Goal: Task Accomplishment & Management: Manage account settings

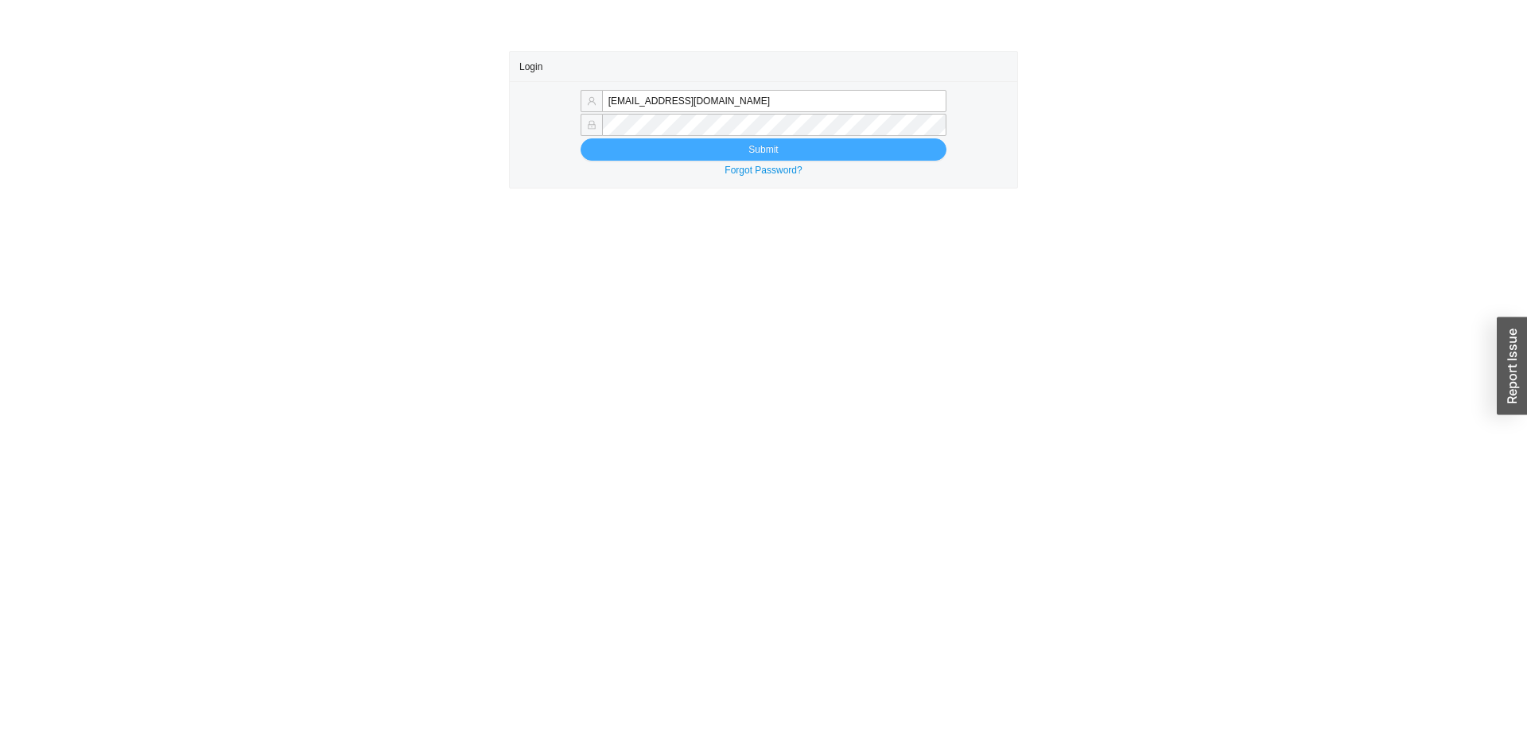
type input "[EMAIL_ADDRESS][DOMAIN_NAME]"
click at [797, 150] on button "Submit" at bounding box center [764, 149] width 366 height 22
click at [803, 149] on button "Submit" at bounding box center [764, 149] width 366 height 22
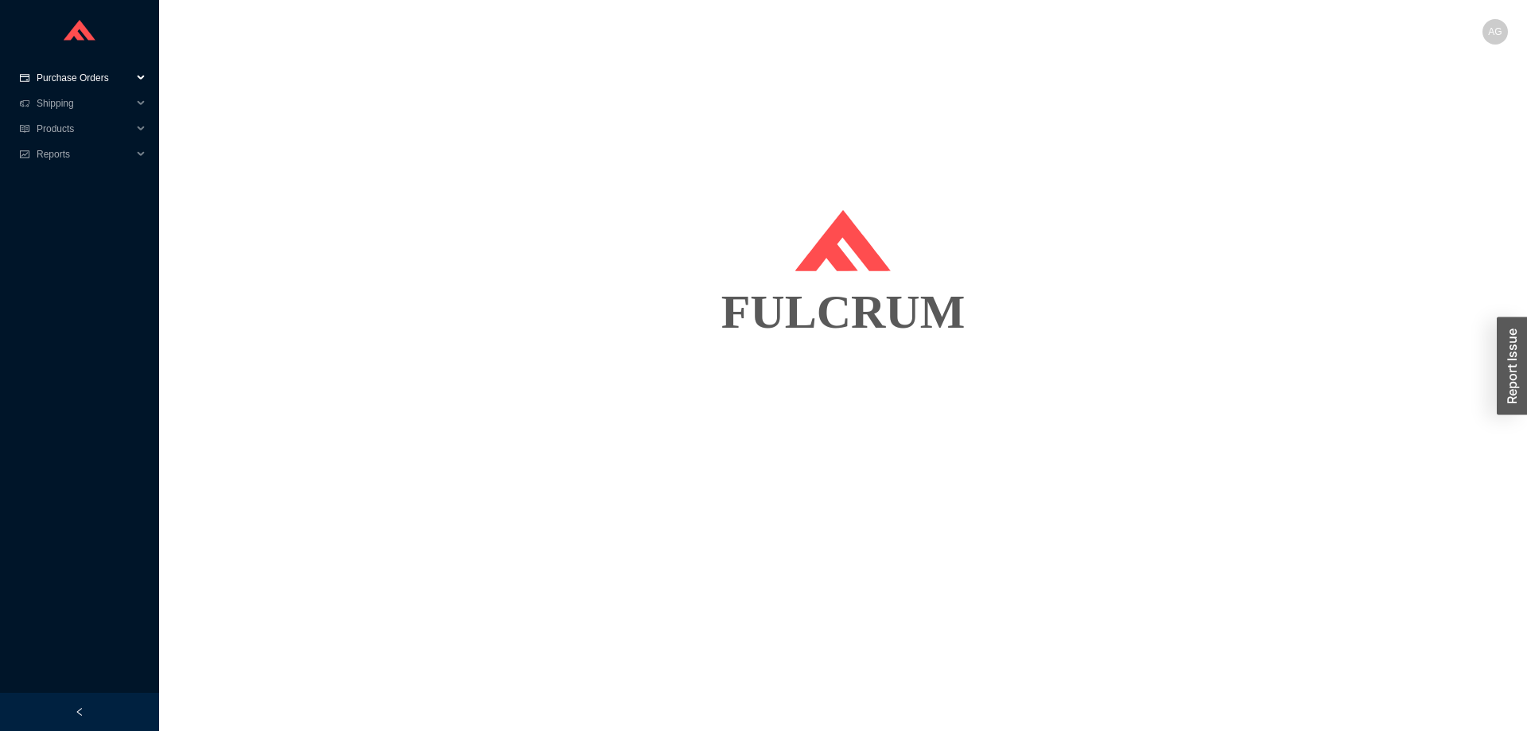
click at [72, 82] on span "Purchase Orders" at bounding box center [84, 77] width 95 height 25
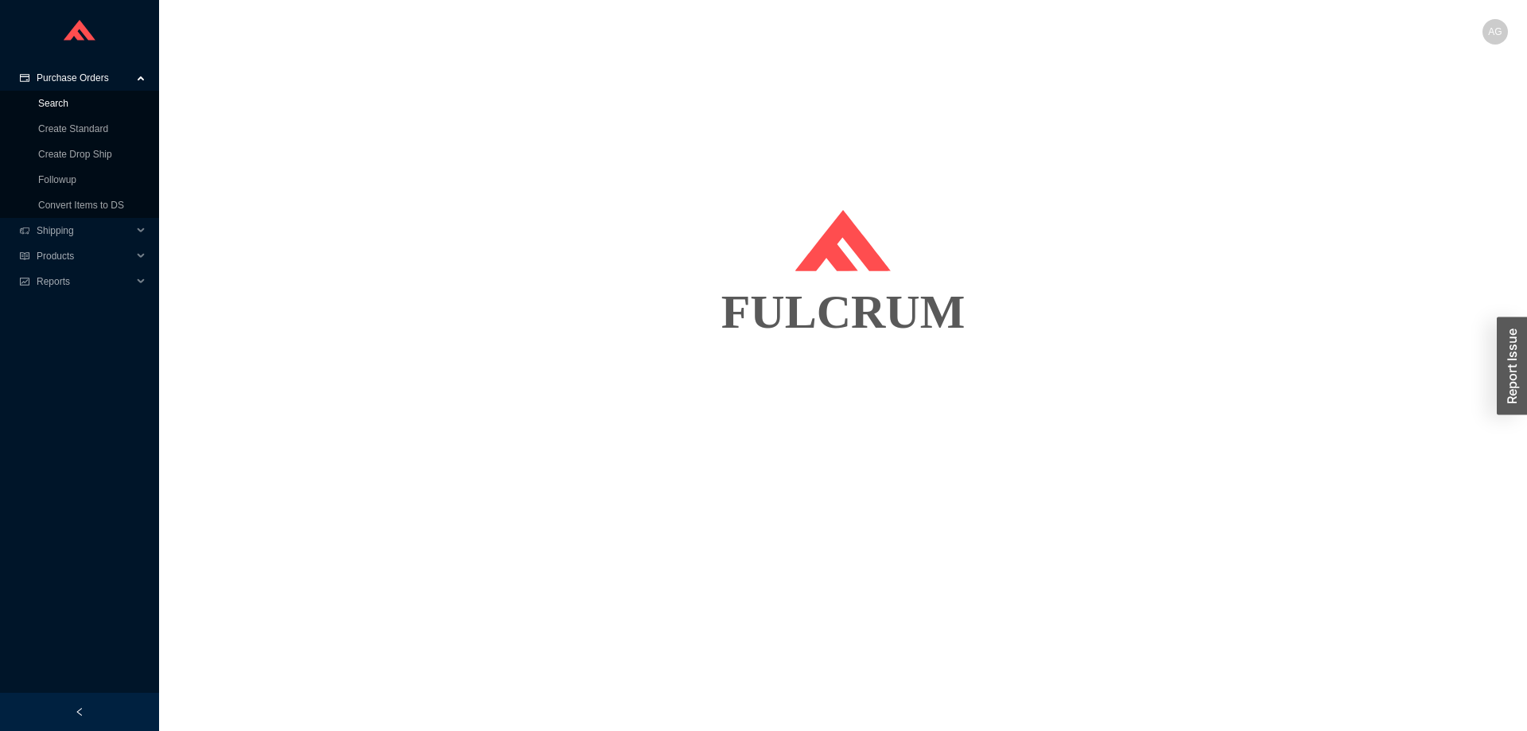
click at [54, 107] on link "Search" at bounding box center [53, 103] width 30 height 11
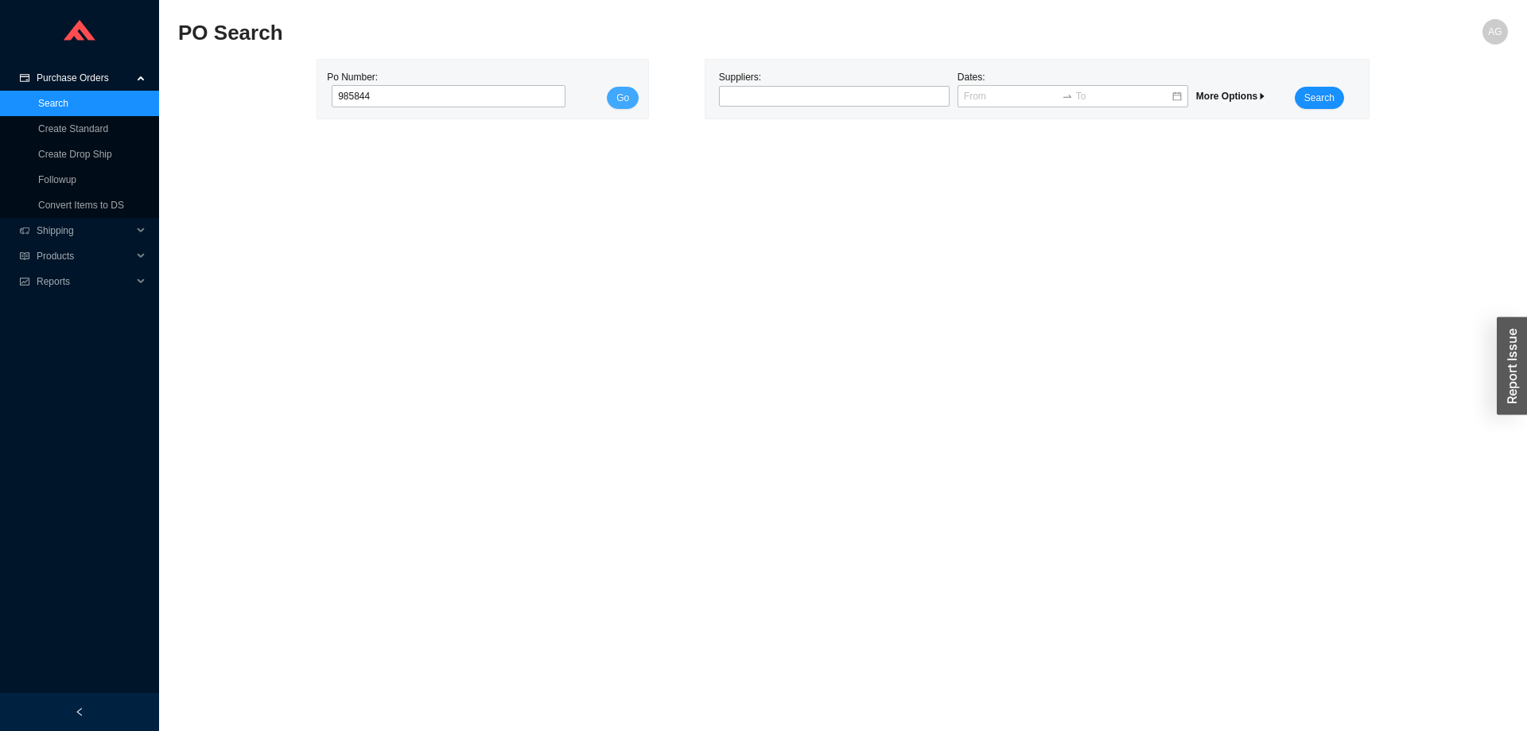
type input "985844"
click at [624, 99] on span "Go" at bounding box center [623, 98] width 13 height 16
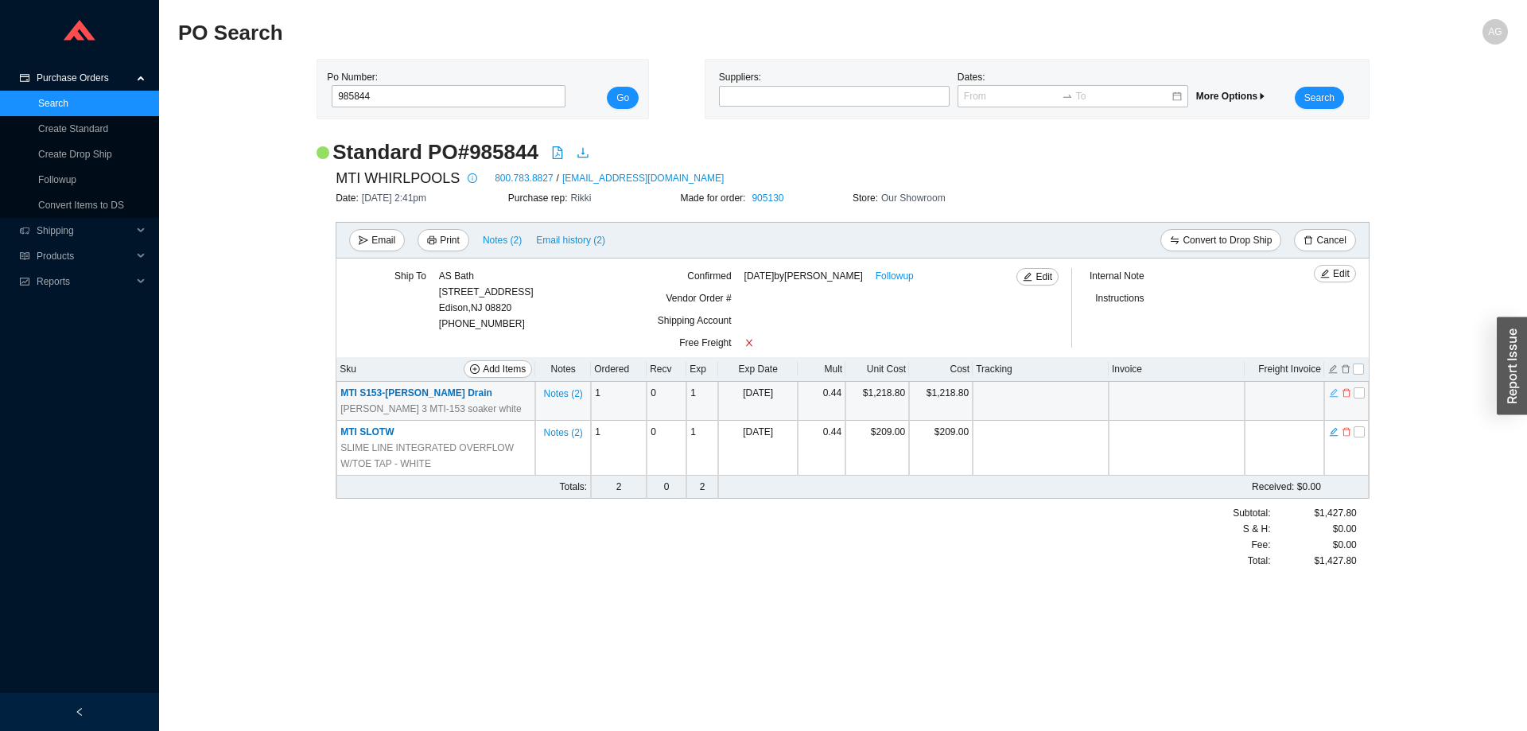
click at [1334, 397] on icon "edit" at bounding box center [1334, 392] width 10 height 11
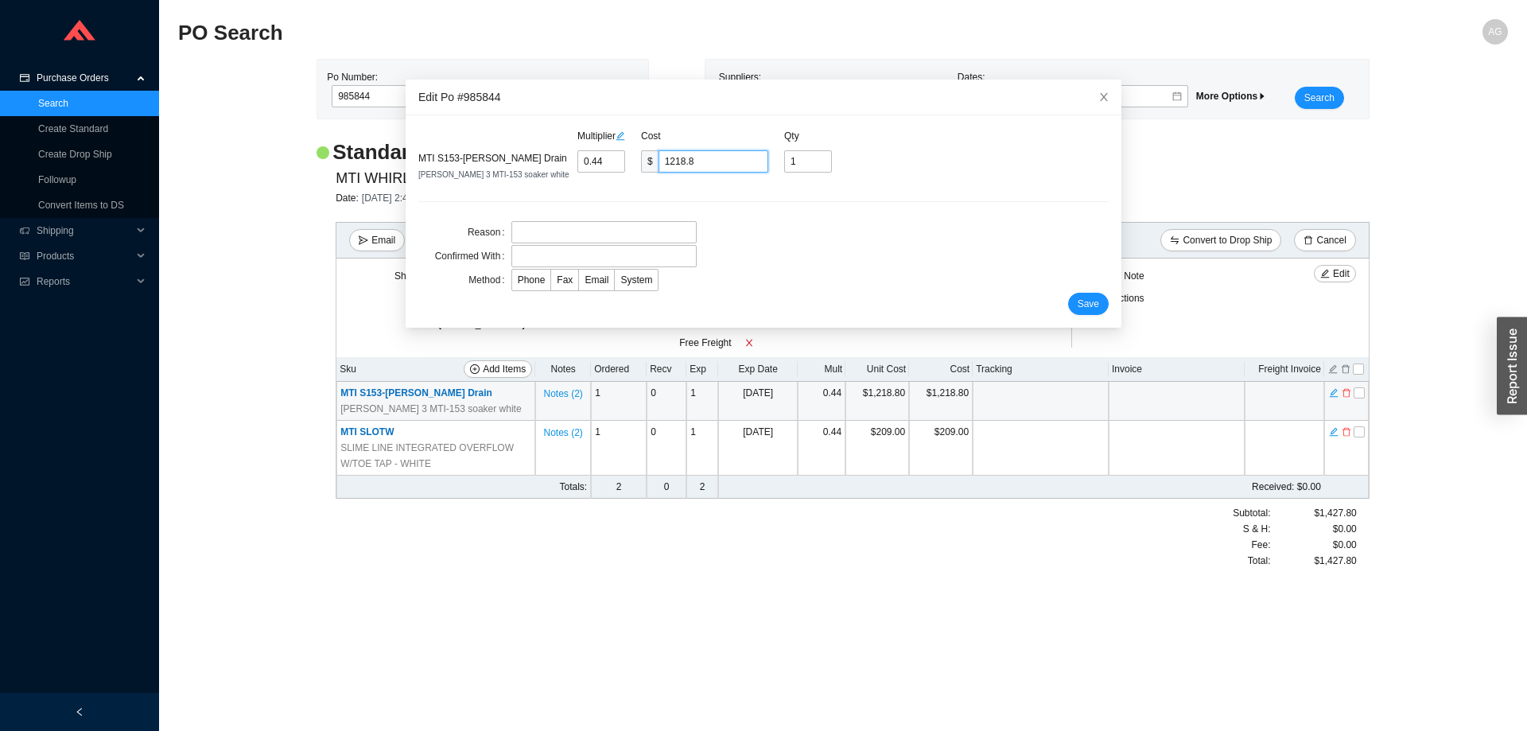
drag, startPoint x: 719, startPoint y: 159, endPoint x: 663, endPoint y: 165, distance: 56.8
click at [663, 165] on input "1218.8" at bounding box center [714, 161] width 110 height 22
paste input "344.20"
type input "0.4853"
type input "1344.2"
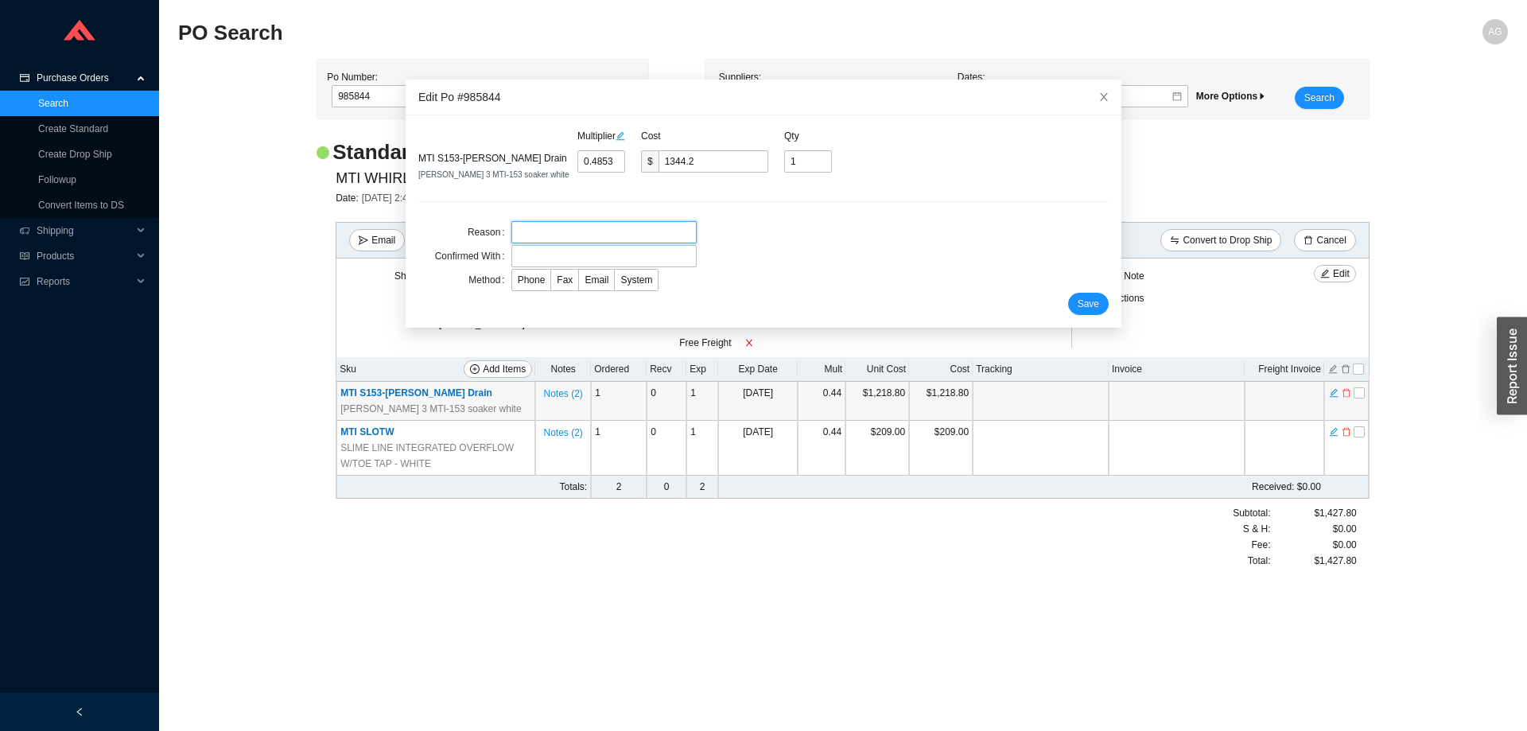
click at [597, 238] on input "text" at bounding box center [604, 232] width 185 height 22
type input "Price"
type input "Mti"
click at [594, 282] on span "Email" at bounding box center [597, 279] width 24 height 11
click at [579, 283] on input "Email" at bounding box center [579, 283] width 0 height 0
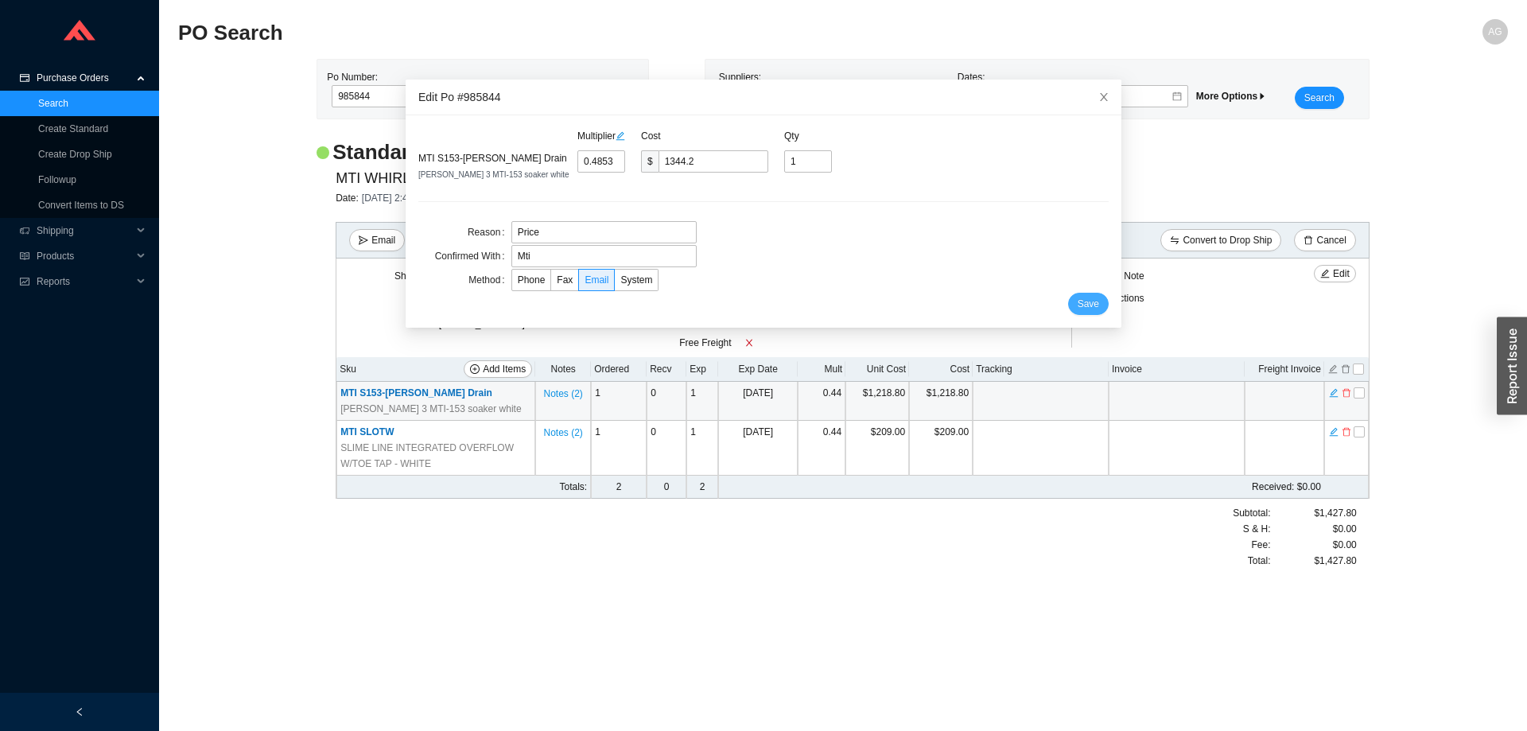
click at [1082, 299] on span "Save" at bounding box center [1088, 304] width 21 height 16
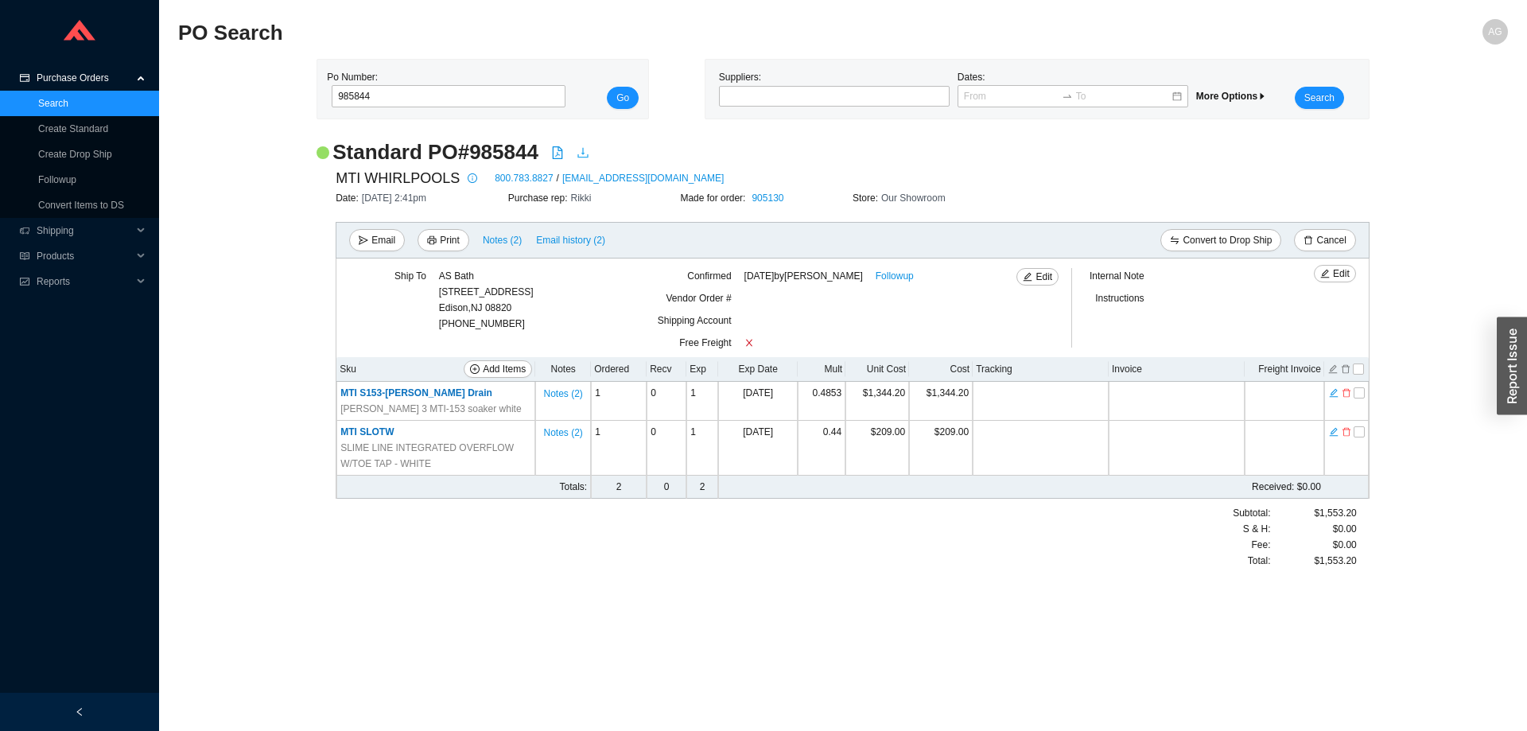
click at [582, 154] on icon "download" at bounding box center [583, 153] width 10 height 10
